Goal: Task Accomplishment & Management: Manage account settings

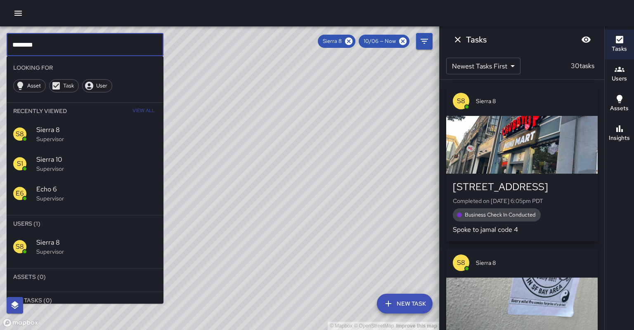
click at [68, 41] on input "********" at bounding box center [85, 44] width 157 height 23
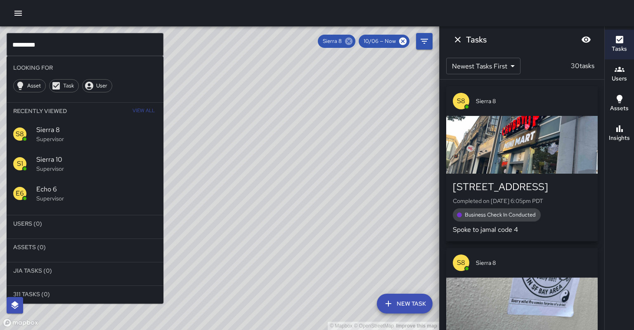
click at [353, 43] on icon at bounding box center [348, 41] width 7 height 7
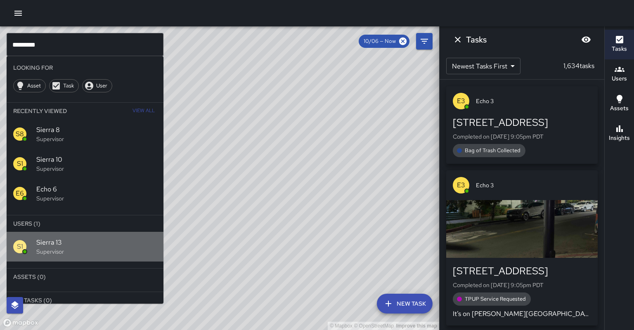
click at [71, 235] on div "S1 Sierra 13 Supervisor" at bounding box center [85, 247] width 157 height 30
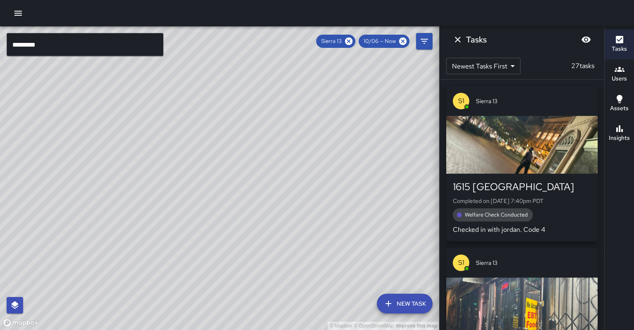
drag, startPoint x: 114, startPoint y: 166, endPoint x: 304, endPoint y: 11, distance: 244.9
click at [309, 7] on div "© Mapbox © OpenStreetMap Improve this map ********* ​ New Task Sierra 13 10/06 …" at bounding box center [317, 165] width 634 height 330
click at [614, 124] on div "Insights" at bounding box center [619, 133] width 21 height 19
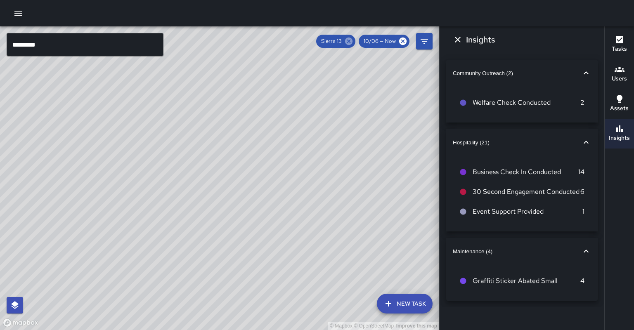
click at [353, 42] on icon at bounding box center [348, 41] width 7 height 7
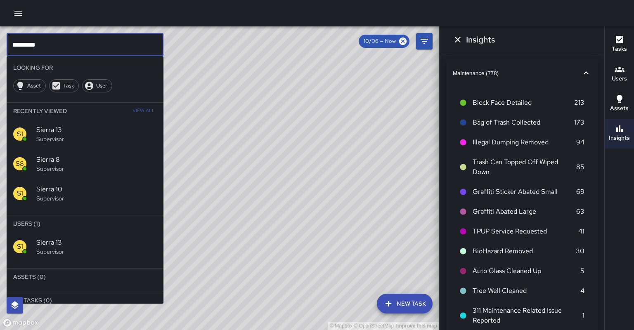
drag, startPoint x: 101, startPoint y: 37, endPoint x: 67, endPoint y: 45, distance: 34.4
click at [101, 37] on input "*********" at bounding box center [85, 44] width 157 height 23
click at [97, 40] on input "*********" at bounding box center [85, 44] width 157 height 23
drag, startPoint x: 67, startPoint y: 45, endPoint x: 43, endPoint y: 38, distance: 25.2
click at [92, 40] on input "*********" at bounding box center [85, 44] width 157 height 23
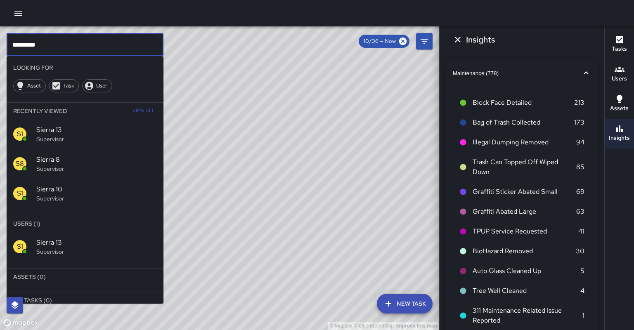
click at [43, 38] on input "*********" at bounding box center [85, 44] width 157 height 23
click at [33, 45] on input "*********" at bounding box center [85, 44] width 157 height 23
type input "*********"
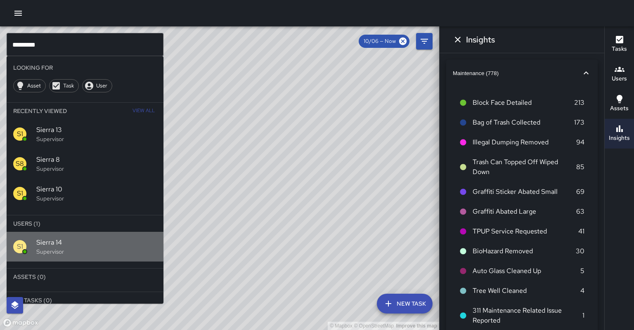
click at [71, 238] on span "Sierra 14" at bounding box center [96, 243] width 121 height 10
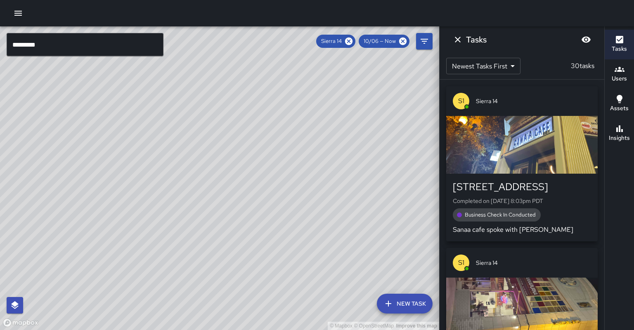
drag, startPoint x: 204, startPoint y: 226, endPoint x: 228, endPoint y: 152, distance: 78.1
click at [226, 150] on div "© Mapbox © OpenStreetMap Improve this map" at bounding box center [219, 178] width 439 height 304
drag, startPoint x: 228, startPoint y: 242, endPoint x: 263, endPoint y: 200, distance: 54.6
click at [263, 200] on div "© Mapbox © OpenStreetMap Improve this map" at bounding box center [219, 178] width 439 height 304
click at [353, 43] on icon at bounding box center [348, 41] width 7 height 7
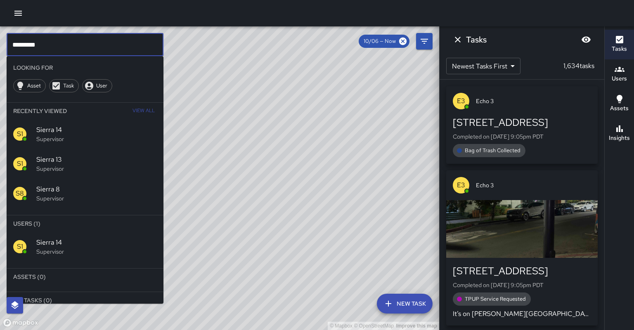
drag, startPoint x: 53, startPoint y: 47, endPoint x: 0, endPoint y: 40, distance: 53.3
click at [0, 40] on div "© Mapbox © OpenStreetMap Improve this map ********* ​ Looking For Asset Task Us…" at bounding box center [219, 178] width 439 height 304
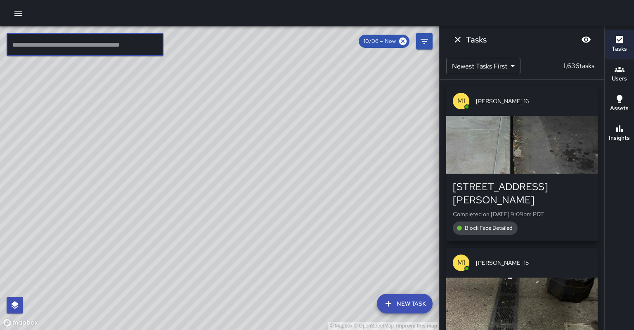
click at [104, 51] on input "text" at bounding box center [85, 44] width 157 height 23
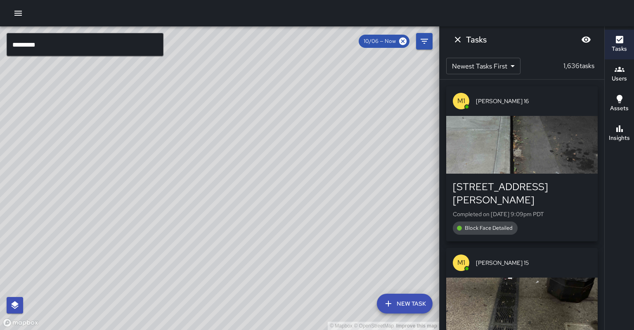
drag, startPoint x: 414, startPoint y: 77, endPoint x: 437, endPoint y: 55, distance: 31.8
click at [415, 76] on div "© Mapbox © OpenStreetMap Improve this map" at bounding box center [219, 178] width 439 height 304
click at [454, 40] on icon "Dismiss" at bounding box center [458, 40] width 10 height 10
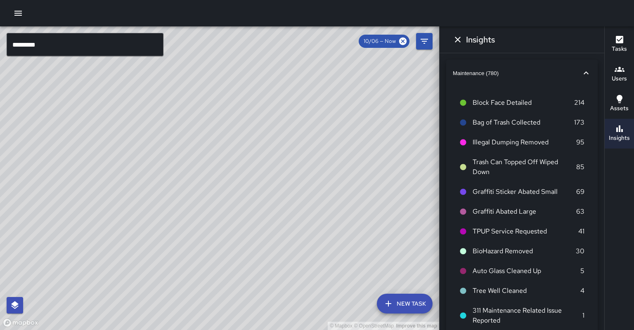
click at [100, 56] on div "© Mapbox © OpenStreetMap Improve this map" at bounding box center [219, 178] width 439 height 304
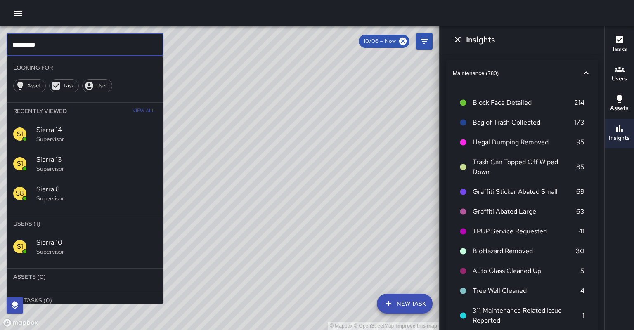
click at [101, 46] on input "*********" at bounding box center [85, 44] width 157 height 23
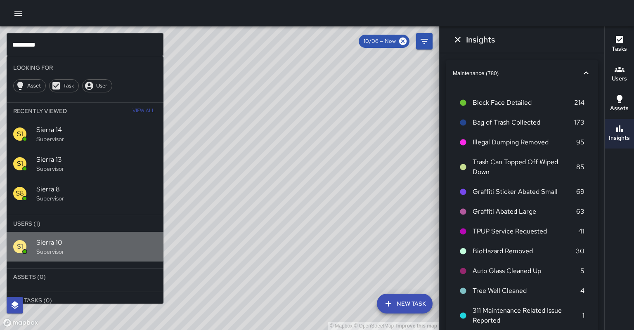
click at [73, 238] on span "Sierra 10" at bounding box center [96, 243] width 121 height 10
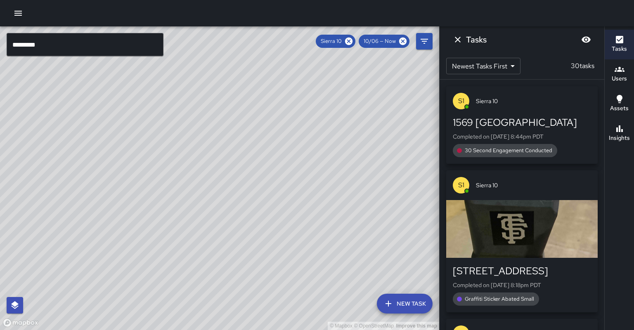
drag, startPoint x: 195, startPoint y: 163, endPoint x: 125, endPoint y: 256, distance: 117.1
click at [125, 256] on div "© Mapbox © OpenStreetMap Improve this map" at bounding box center [219, 178] width 439 height 304
click at [69, 48] on input "*********" at bounding box center [85, 44] width 157 height 23
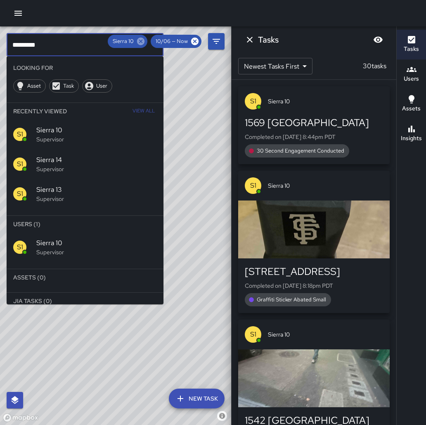
click at [145, 40] on icon at bounding box center [140, 41] width 7 height 7
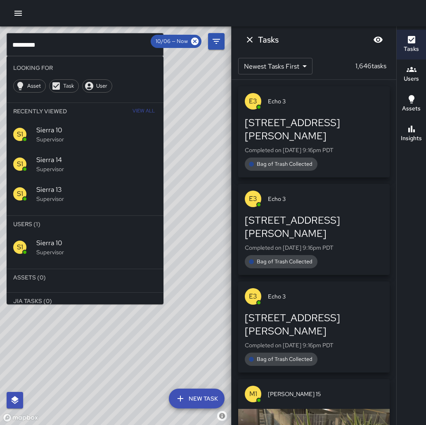
click at [254, 42] on icon "Dismiss" at bounding box center [250, 40] width 10 height 10
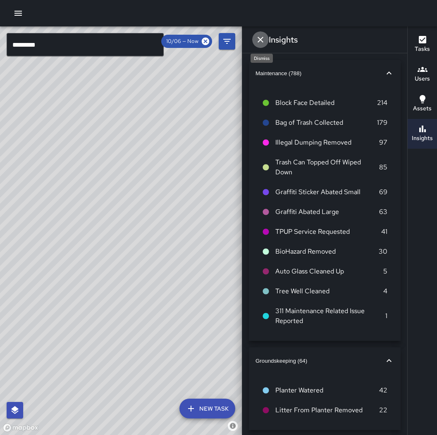
click at [260, 38] on icon "Dismiss" at bounding box center [260, 40] width 10 height 10
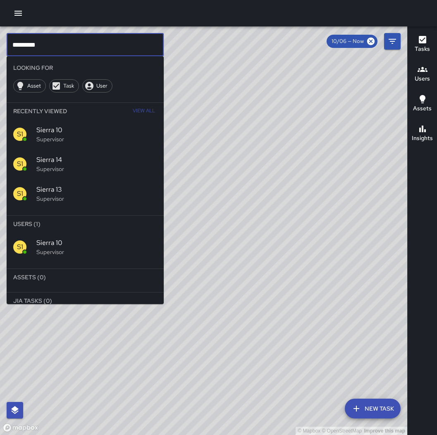
click at [100, 42] on input "*********" at bounding box center [85, 44] width 157 height 23
type input "*"
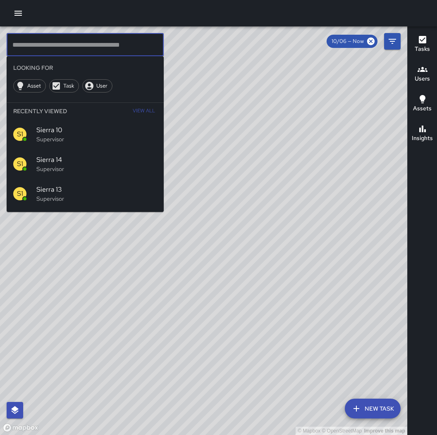
click at [16, 15] on icon "button" at bounding box center [17, 13] width 7 height 5
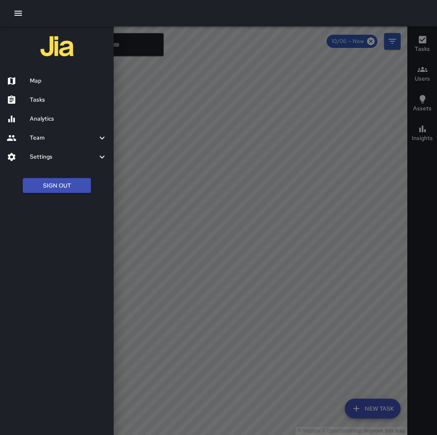
click at [43, 93] on div "Tasks" at bounding box center [57, 99] width 114 height 19
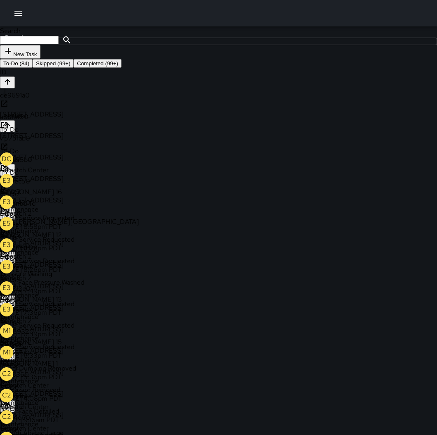
click at [213, 166] on p "Dispatch Center" at bounding box center [284, 170] width 568 height 9
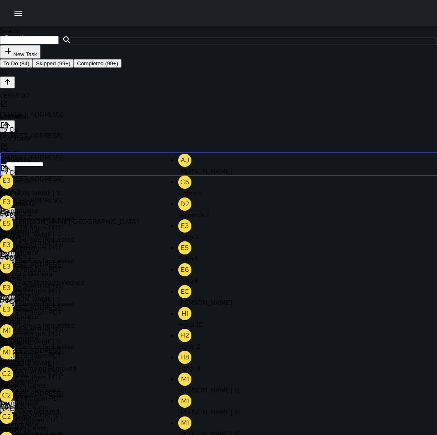
scroll to position [459, 0]
type input "**"
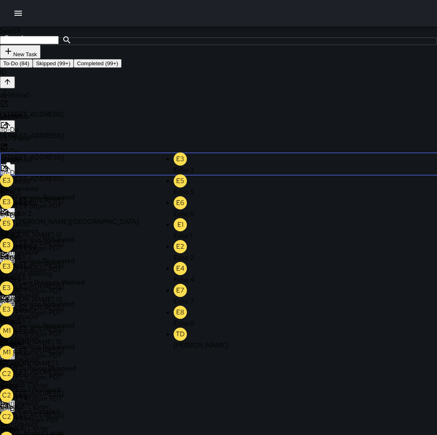
scroll to position [0, 0]
click at [191, 152] on div "E3 Echo 3" at bounding box center [205, 163] width 65 height 22
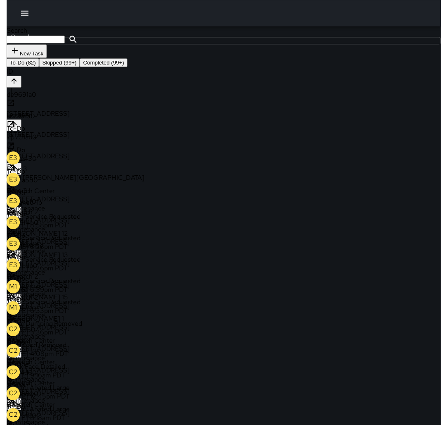
scroll to position [1, 0]
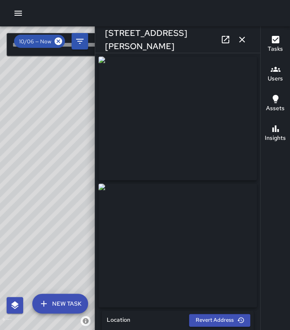
scroll to position [97, 0]
click at [249, 40] on button "button" at bounding box center [241, 39] width 17 height 17
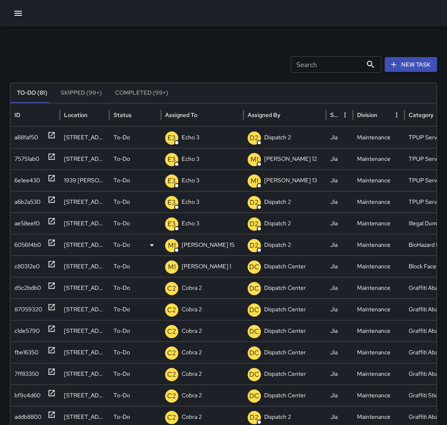
click at [202, 242] on div "M1 Mike 15" at bounding box center [202, 244] width 74 height 21
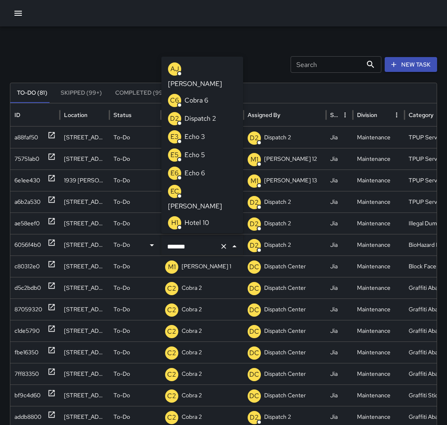
scroll to position [63, 0]
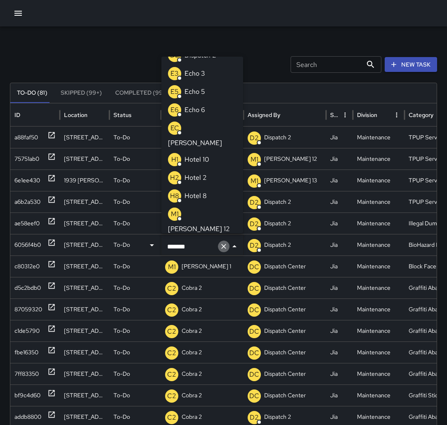
click at [221, 245] on icon "Clear" at bounding box center [224, 246] width 8 height 8
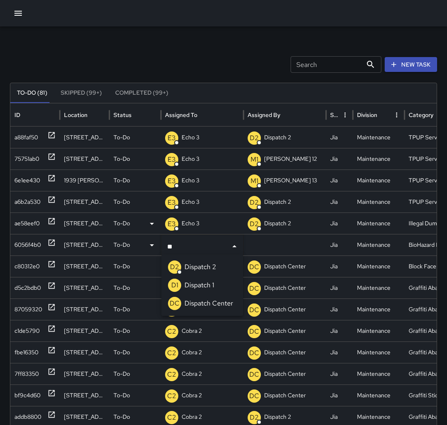
type input "***"
click at [204, 304] on p "Dispatch Center" at bounding box center [209, 303] width 49 height 10
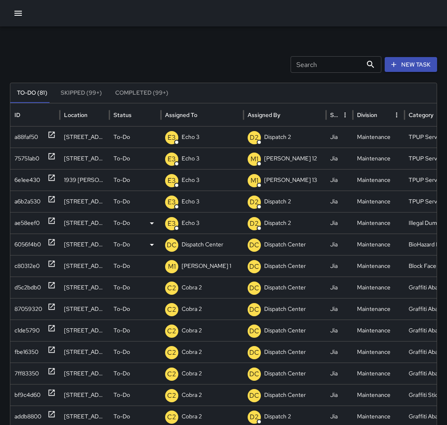
click at [203, 226] on div "E3 Echo 3" at bounding box center [202, 222] width 74 height 21
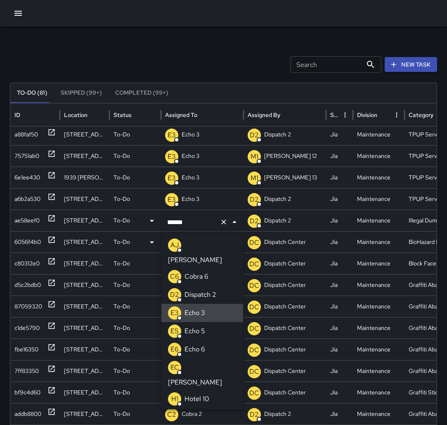
scroll to position [3, 0]
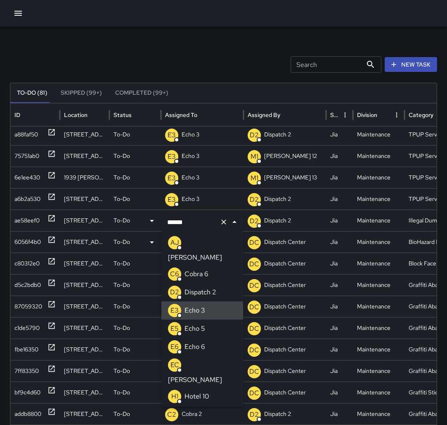
click at [223, 225] on button "Clear" at bounding box center [224, 222] width 12 height 12
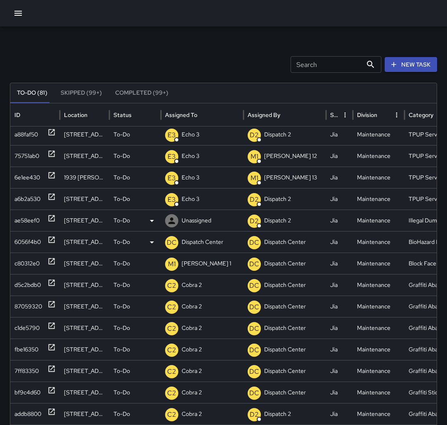
scroll to position [2, 0]
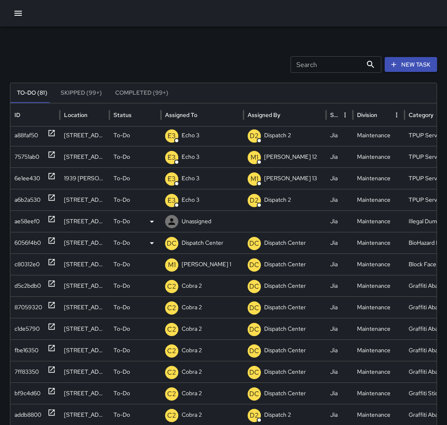
click at [123, 215] on p "To-Do" at bounding box center [122, 221] width 17 height 21
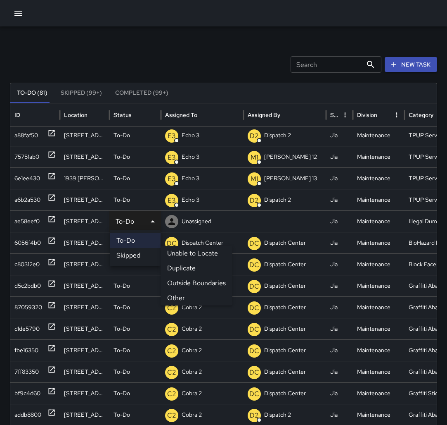
click at [123, 251] on li "Skipped" at bounding box center [135, 255] width 51 height 15
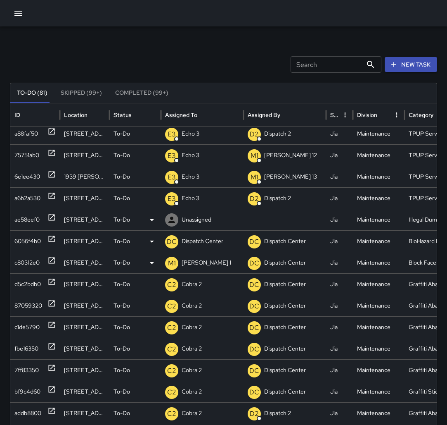
scroll to position [3, 0]
click at [198, 214] on p "Unassigned" at bounding box center [197, 219] width 30 height 21
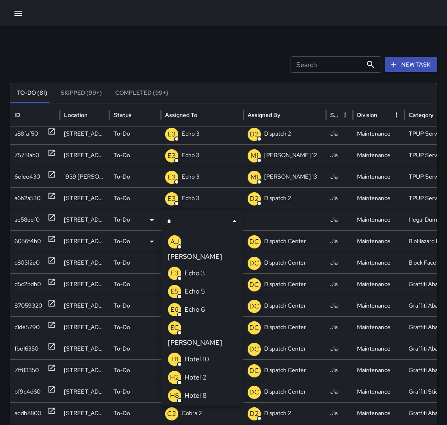
type input "**"
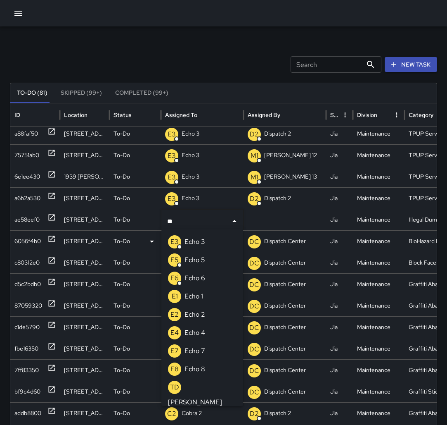
click at [205, 243] on li "E3 Echo 3" at bounding box center [202, 242] width 82 height 18
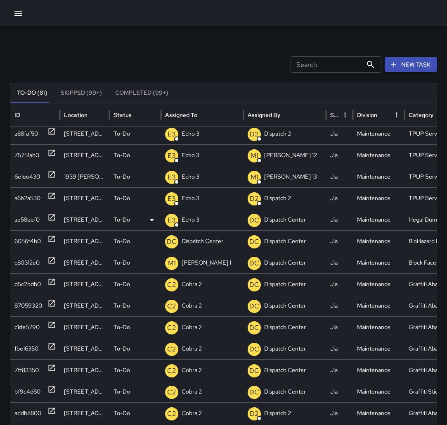
click at [49, 216] on icon at bounding box center [52, 217] width 6 height 6
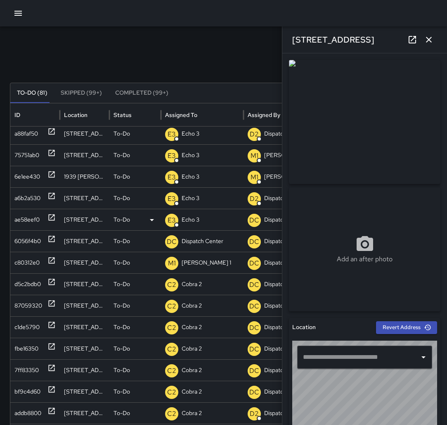
type input "**********"
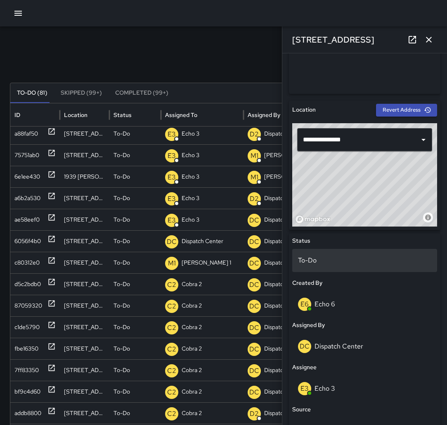
scroll to position [218, 0]
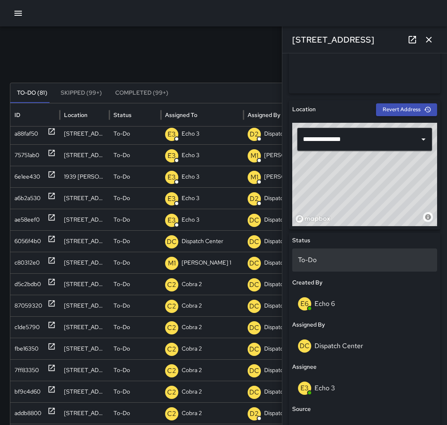
click at [313, 250] on div "To-Do" at bounding box center [364, 259] width 145 height 23
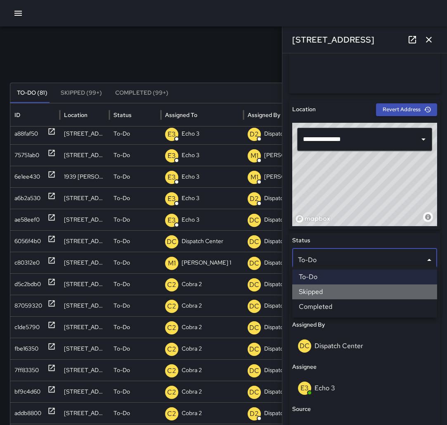
click at [318, 287] on li "Skipped" at bounding box center [364, 291] width 145 height 15
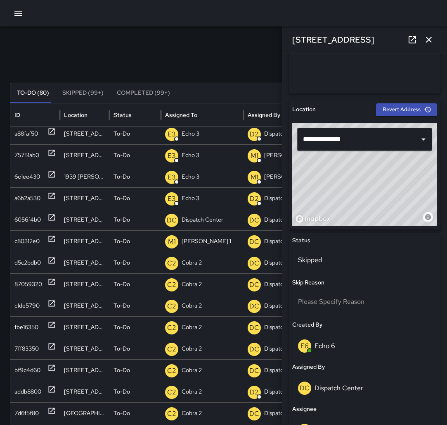
click at [432, 40] on icon "button" at bounding box center [429, 40] width 10 height 10
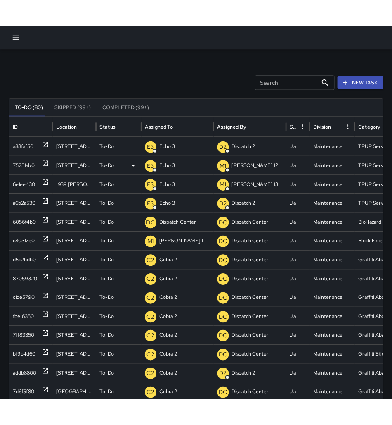
scroll to position [0, 0]
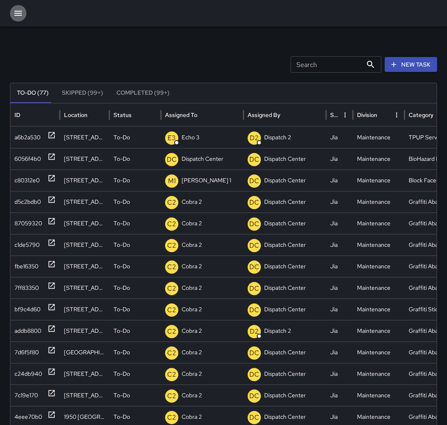
click at [12, 17] on button "button" at bounding box center [18, 13] width 17 height 17
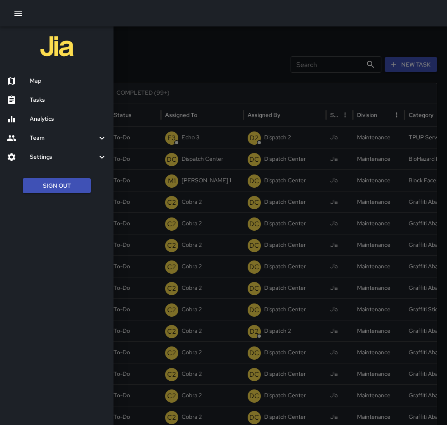
click at [52, 82] on h6 "Map" at bounding box center [68, 80] width 77 height 9
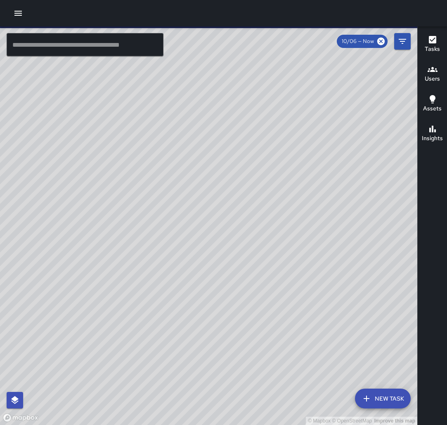
drag, startPoint x: 273, startPoint y: 197, endPoint x: 279, endPoint y: 148, distance: 48.8
click at [279, 149] on div "© Mapbox © OpenStreetMap Improve this map" at bounding box center [209, 225] width 418 height 398
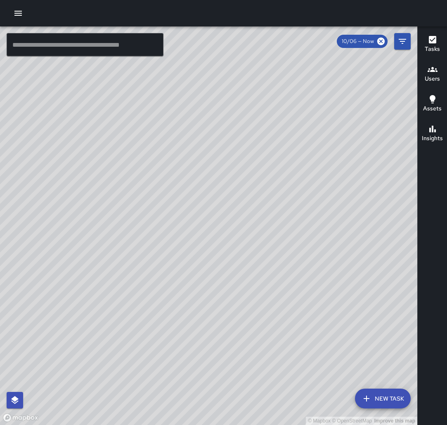
drag, startPoint x: 209, startPoint y: 151, endPoint x: 228, endPoint y: 143, distance: 20.6
click at [228, 143] on div "© Mapbox © OpenStreetMap Improve this map" at bounding box center [209, 225] width 418 height 398
drag, startPoint x: 171, startPoint y: 214, endPoint x: 141, endPoint y: 241, distance: 39.8
click at [141, 241] on div "© Mapbox © OpenStreetMap Improve this map" at bounding box center [209, 225] width 418 height 398
drag, startPoint x: 142, startPoint y: 240, endPoint x: 195, endPoint y: 204, distance: 65.1
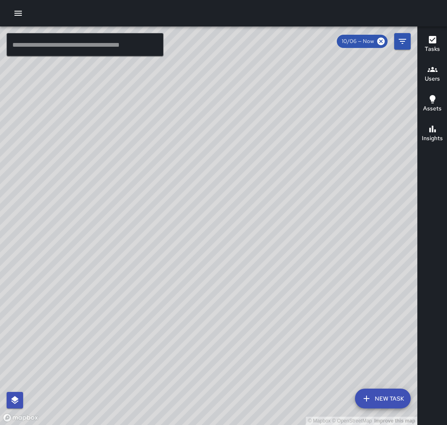
drag, startPoint x: 123, startPoint y: 215, endPoint x: 181, endPoint y: 229, distance: 59.1
click at [180, 229] on div "© Mapbox © OpenStreetMap Improve this map" at bounding box center [209, 225] width 418 height 398
drag, startPoint x: 111, startPoint y: 248, endPoint x: 150, endPoint y: 214, distance: 51.5
click at [150, 214] on div "© Mapbox © OpenStreetMap Improve this map" at bounding box center [209, 225] width 418 height 398
drag, startPoint x: 114, startPoint y: 262, endPoint x: 170, endPoint y: 211, distance: 75.4
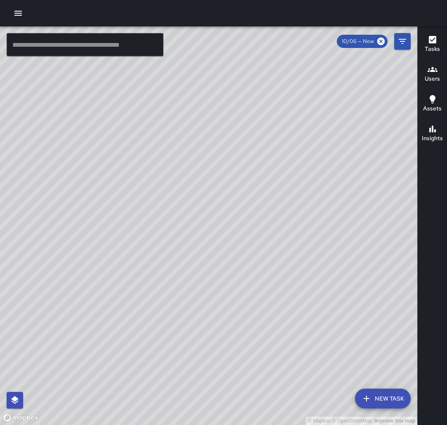
click at [170, 211] on div "© Mapbox © OpenStreetMap Improve this map" at bounding box center [209, 225] width 418 height 398
drag, startPoint x: 158, startPoint y: 279, endPoint x: 114, endPoint y: 314, distance: 56.7
click at [115, 318] on div "© Mapbox © OpenStreetMap Improve this map" at bounding box center [209, 225] width 418 height 398
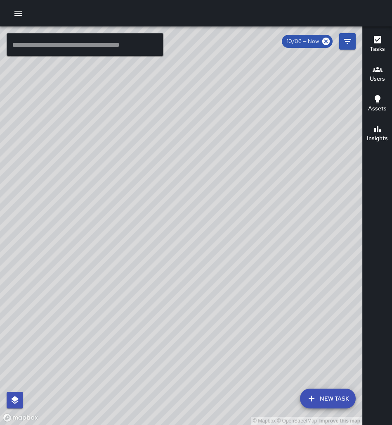
drag, startPoint x: 253, startPoint y: 148, endPoint x: 277, endPoint y: 145, distance: 23.8
click at [277, 145] on div "© Mapbox © OpenStreetMap Improve this map" at bounding box center [181, 225] width 363 height 398
click at [85, 46] on input "text" at bounding box center [85, 44] width 157 height 23
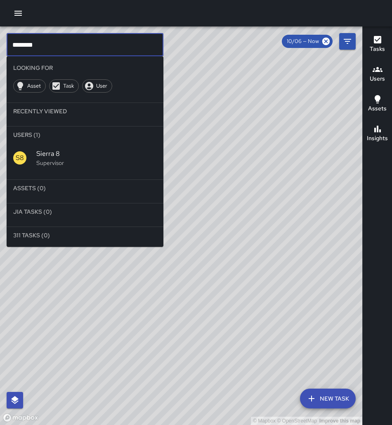
scroll to position [0, 0]
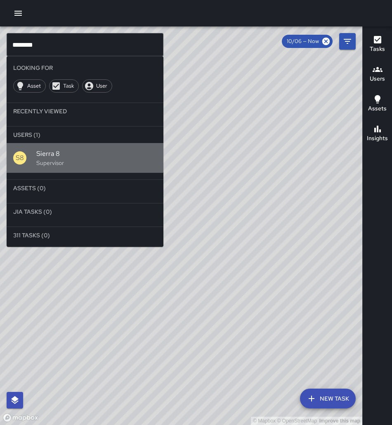
click at [85, 149] on span "Sierra 8" at bounding box center [96, 154] width 121 height 10
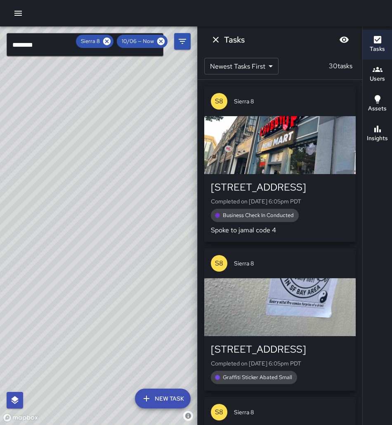
drag, startPoint x: 136, startPoint y: 183, endPoint x: 55, endPoint y: 313, distance: 153.1
click at [39, 340] on div "© Mapbox © OpenStreetMap Improve this map" at bounding box center [98, 225] width 197 height 398
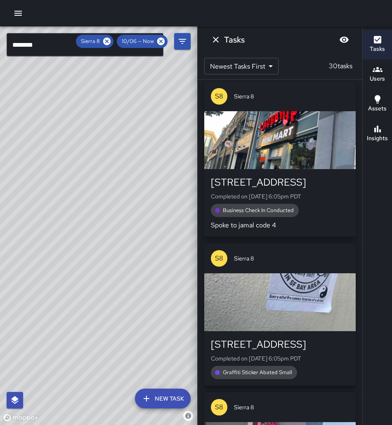
scroll to position [5, 0]
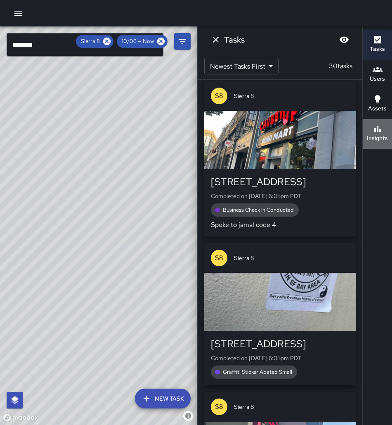
click at [392, 132] on button "Insights" at bounding box center [377, 134] width 29 height 30
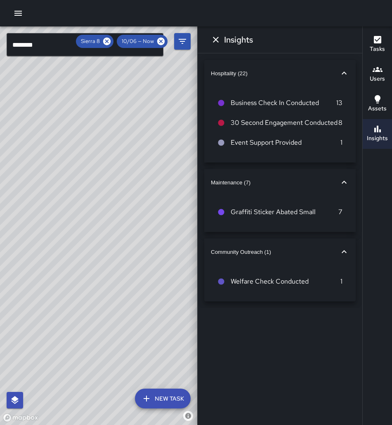
click at [372, 54] on button "Tasks" at bounding box center [377, 45] width 29 height 30
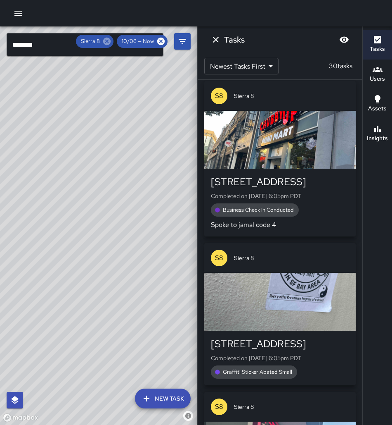
click at [111, 42] on icon at bounding box center [106, 41] width 7 height 7
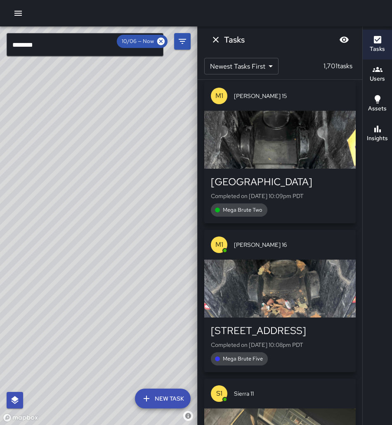
click at [44, 41] on input "********" at bounding box center [85, 44] width 157 height 23
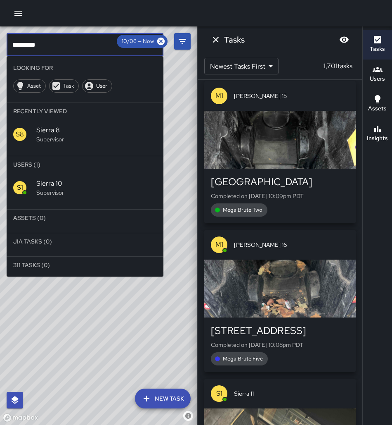
click at [70, 178] on span "Sierra 10" at bounding box center [96, 183] width 121 height 10
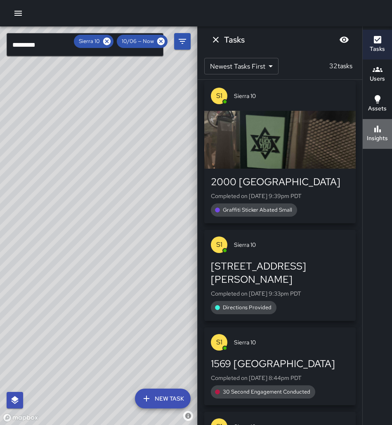
click at [383, 128] on div "Insights" at bounding box center [377, 133] width 21 height 19
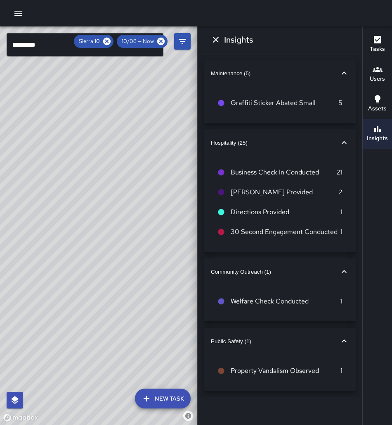
drag, startPoint x: 5, startPoint y: 164, endPoint x: 60, endPoint y: 114, distance: 74.3
click at [60, 114] on div "© Mapbox © OpenStreetMap Improve this map" at bounding box center [98, 225] width 197 height 398
click at [111, 40] on icon at bounding box center [106, 41] width 7 height 7
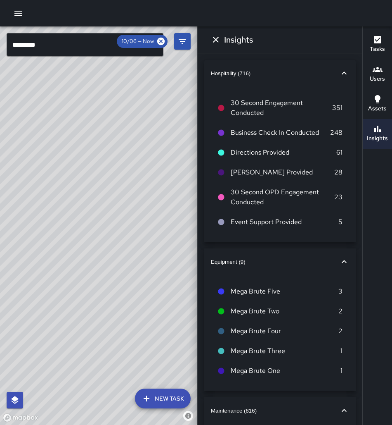
click at [59, 43] on input "*********" at bounding box center [85, 44] width 157 height 23
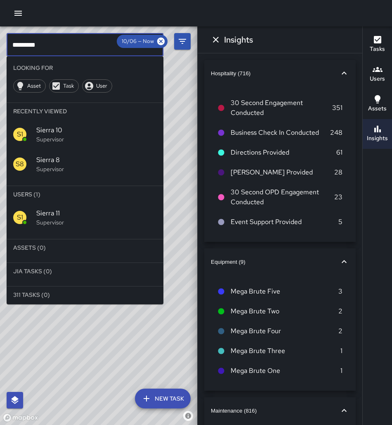
click at [53, 205] on div "S1 Sierra 11 Supervisor" at bounding box center [85, 217] width 157 height 30
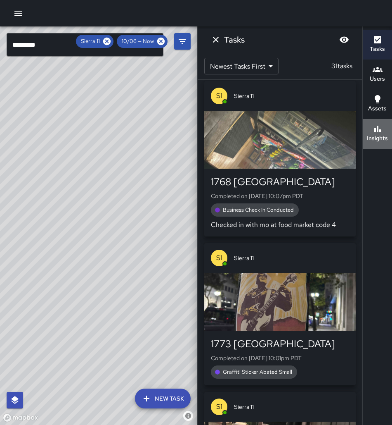
click at [387, 145] on button "Insights" at bounding box center [377, 134] width 29 height 30
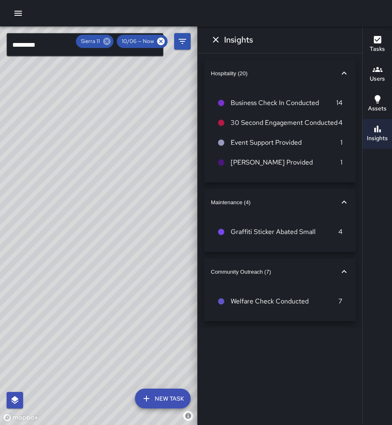
click at [112, 42] on icon at bounding box center [106, 41] width 9 height 9
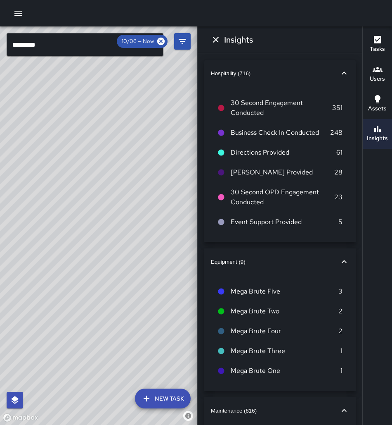
click at [81, 44] on input "*********" at bounding box center [85, 44] width 157 height 23
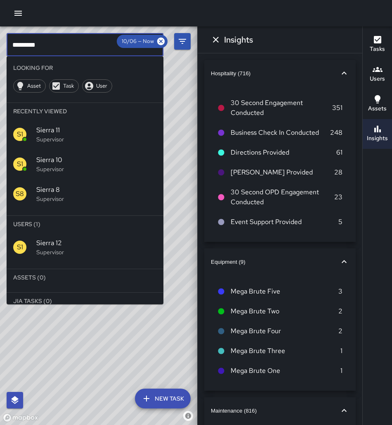
click at [13, 232] on div "S1 Sierra 12 Supervisor" at bounding box center [85, 247] width 157 height 30
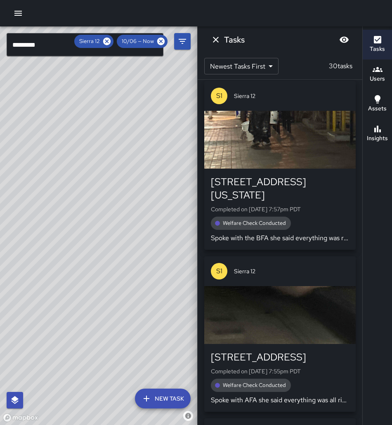
drag, startPoint x: 121, startPoint y: 276, endPoint x: 187, endPoint y: 200, distance: 100.7
click at [187, 200] on div "© Mapbox © OpenStreetMap Improve this map" at bounding box center [98, 225] width 197 height 398
click at [385, 138] on h6 "Insights" at bounding box center [377, 138] width 21 height 9
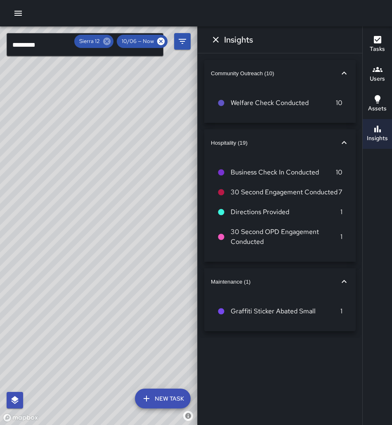
click at [112, 45] on icon at bounding box center [106, 41] width 9 height 9
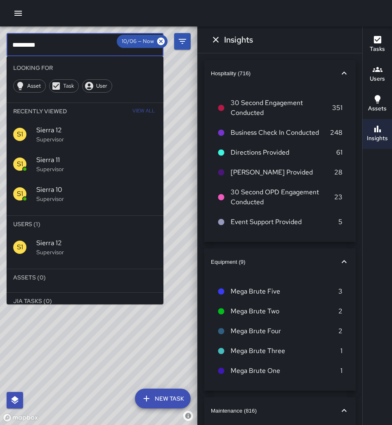
click at [44, 45] on input "*********" at bounding box center [85, 44] width 157 height 23
click at [68, 248] on p "Supervisor" at bounding box center [96, 252] width 121 height 8
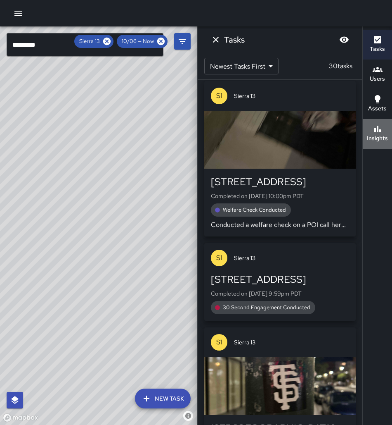
click at [373, 139] on h6 "Insights" at bounding box center [377, 138] width 21 height 9
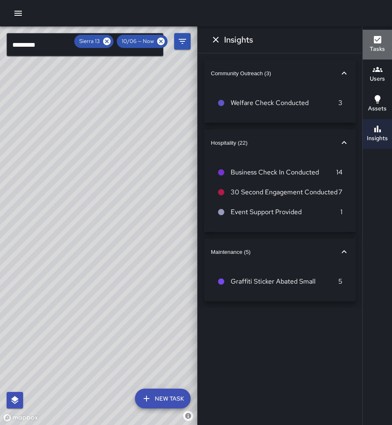
click at [390, 49] on button "Tasks" at bounding box center [377, 45] width 29 height 30
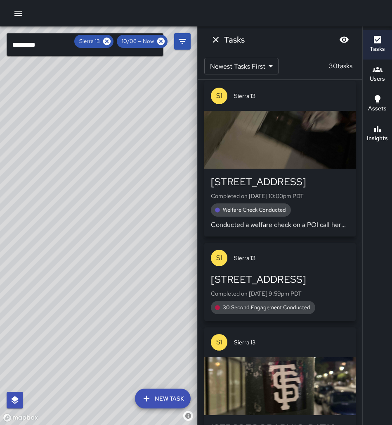
drag, startPoint x: 140, startPoint y: 249, endPoint x: 90, endPoint y: 285, distance: 61.8
click at [90, 289] on div "© Mapbox © OpenStreetMap Improve this map" at bounding box center [98, 225] width 197 height 398
click at [110, 41] on icon at bounding box center [106, 41] width 7 height 7
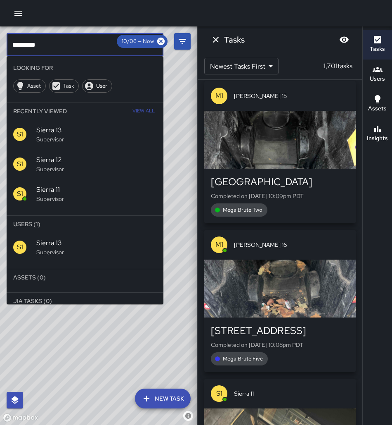
click at [94, 45] on input "*********" at bounding box center [85, 44] width 157 height 23
type input "*********"
click at [107, 216] on li "Users (1)" at bounding box center [85, 224] width 157 height 17
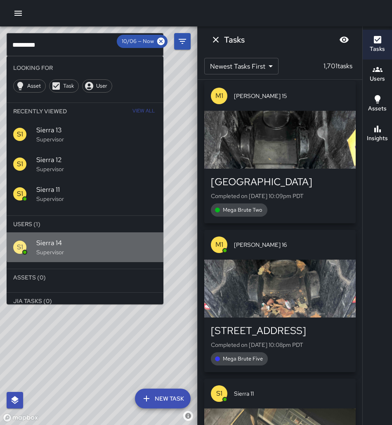
click at [111, 238] on span "Sierra 14" at bounding box center [96, 243] width 121 height 10
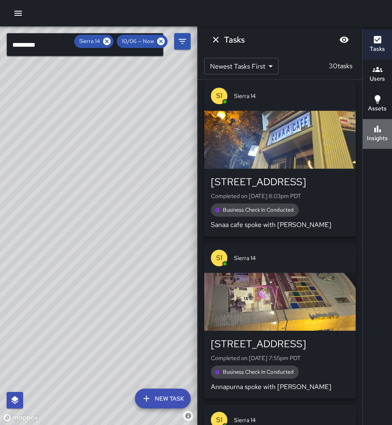
click at [363, 142] on button "Insights" at bounding box center [377, 134] width 29 height 30
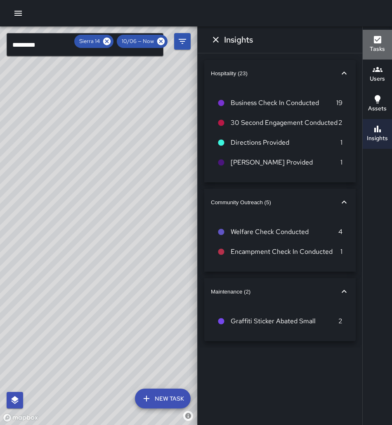
click at [374, 52] on h6 "Tasks" at bounding box center [377, 49] width 15 height 9
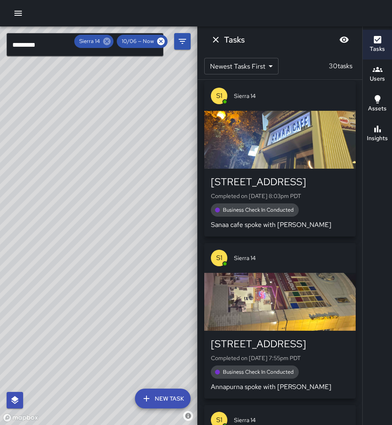
click at [111, 44] on icon at bounding box center [106, 41] width 7 height 7
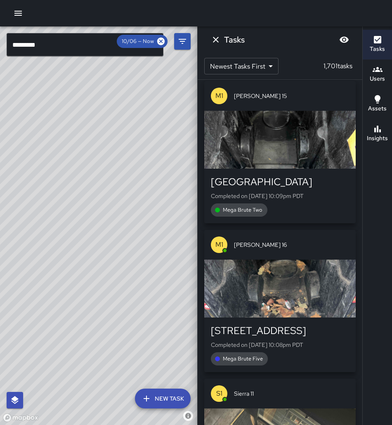
drag, startPoint x: 102, startPoint y: 119, endPoint x: 82, endPoint y: 129, distance: 22.2
click at [83, 129] on div "© Mapbox © OpenStreetMap Improve this map" at bounding box center [98, 225] width 197 height 398
